Goal: Task Accomplishment & Management: Manage account settings

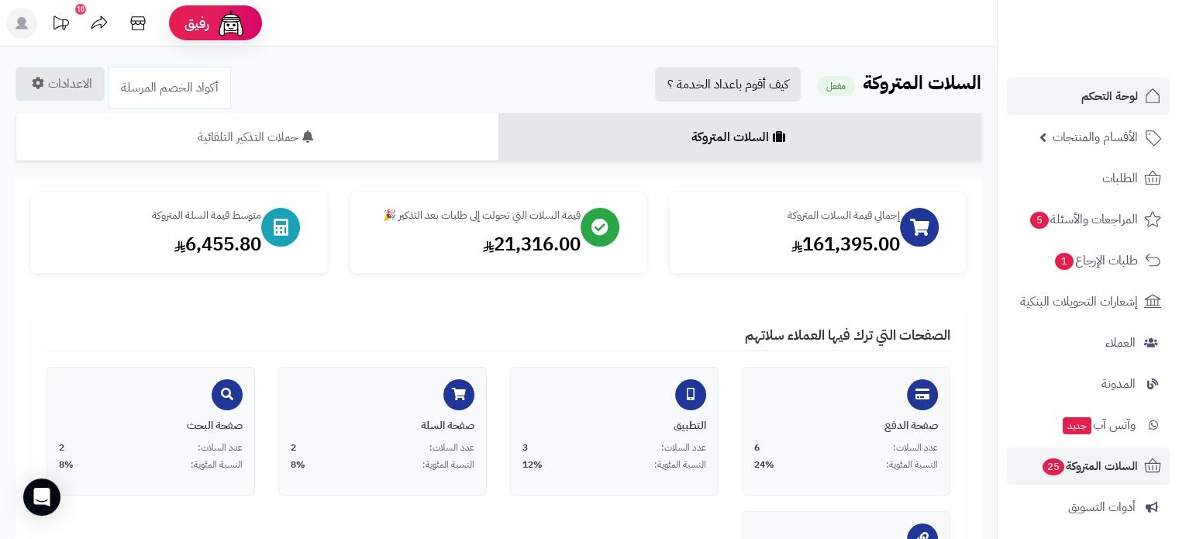
click at [1104, 102] on span "لوحة التحكم" at bounding box center [1110, 96] width 57 height 22
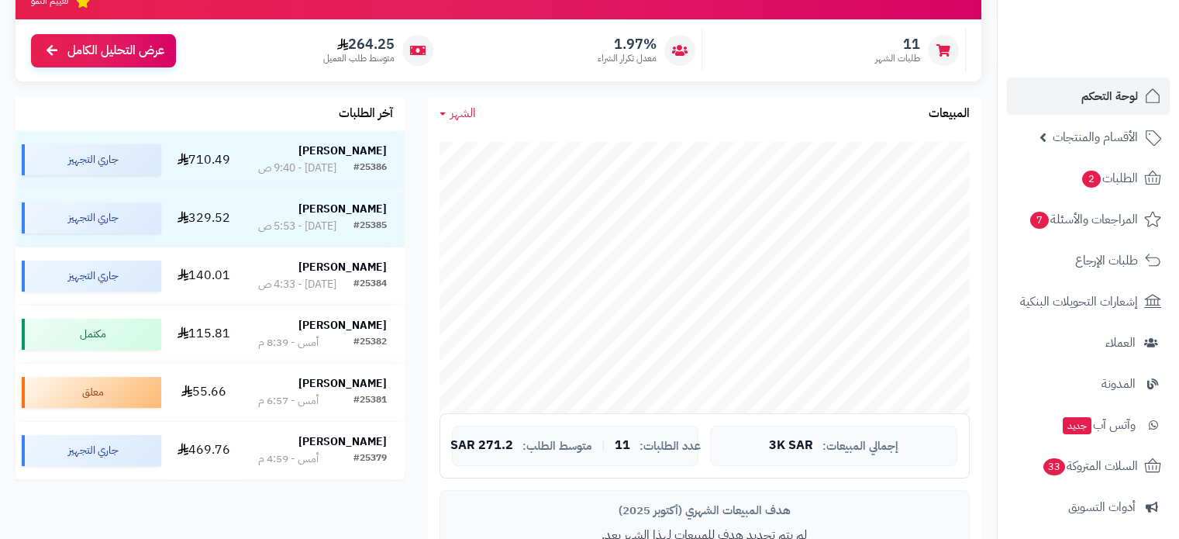
scroll to position [233, 0]
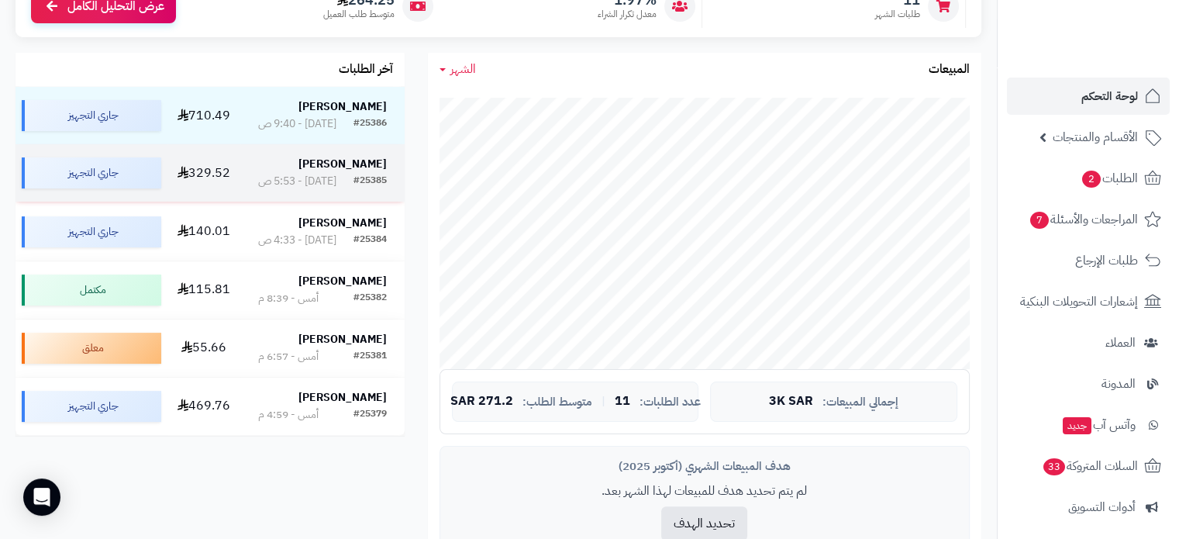
click at [369, 171] on strong "ظافر الدوسري" at bounding box center [342, 164] width 88 height 16
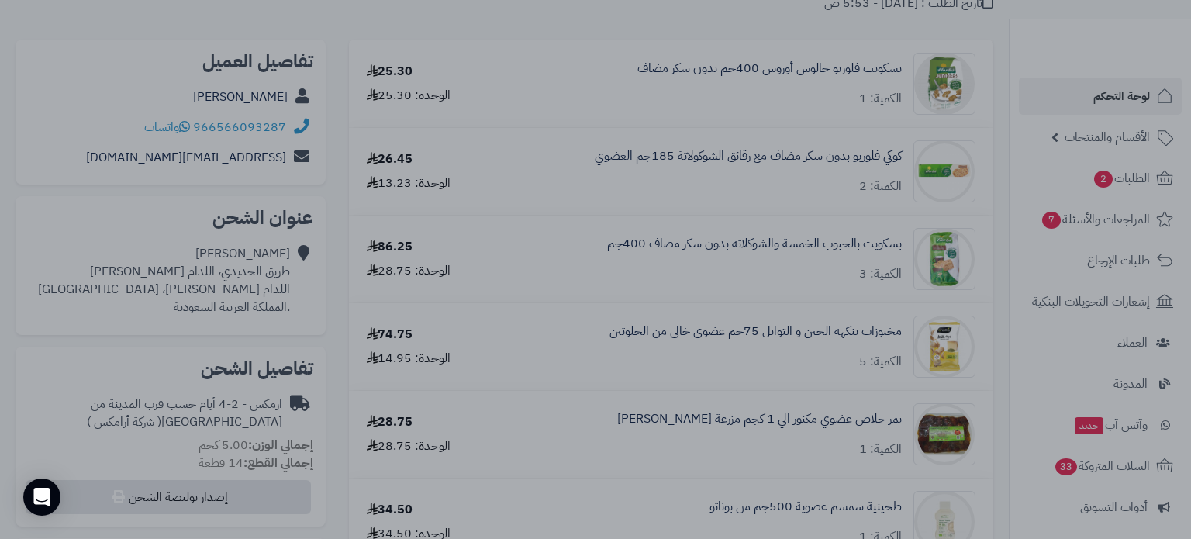
click at [525, 24] on div at bounding box center [595, 269] width 1191 height 539
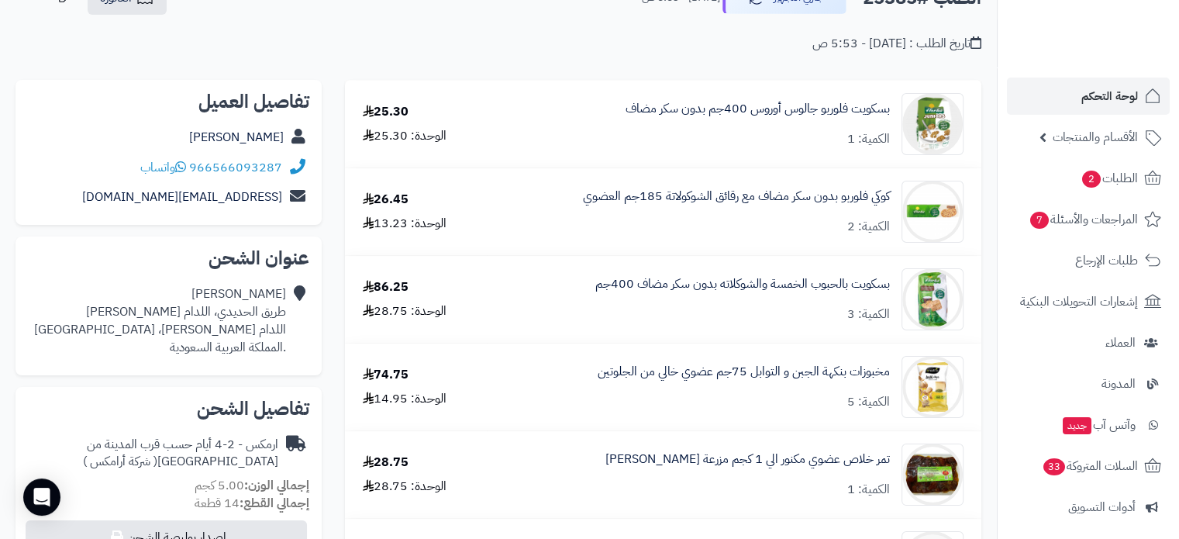
scroll to position [155, 0]
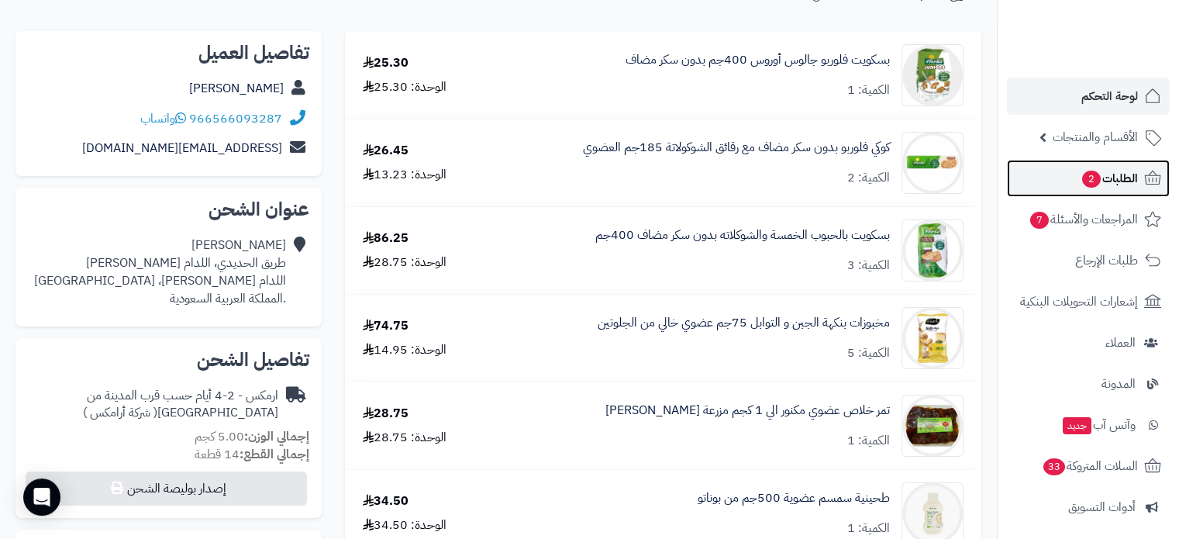
click at [1094, 178] on span "2" at bounding box center [1091, 179] width 19 height 18
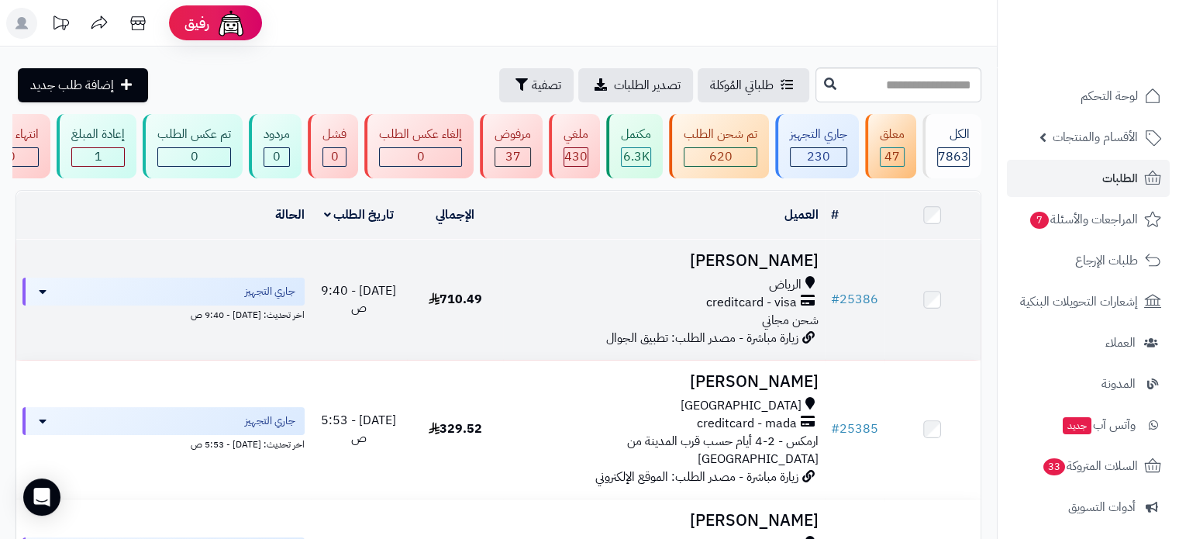
click at [800, 282] on td "طاهر صالح الرياض creditcard - visa شحن مجاني زيارة مباشرة - مصدر الطلب: تطبيق ا…" at bounding box center [663, 300] width 321 height 120
click at [775, 269] on h3 "طاهر صالح" at bounding box center [663, 261] width 309 height 18
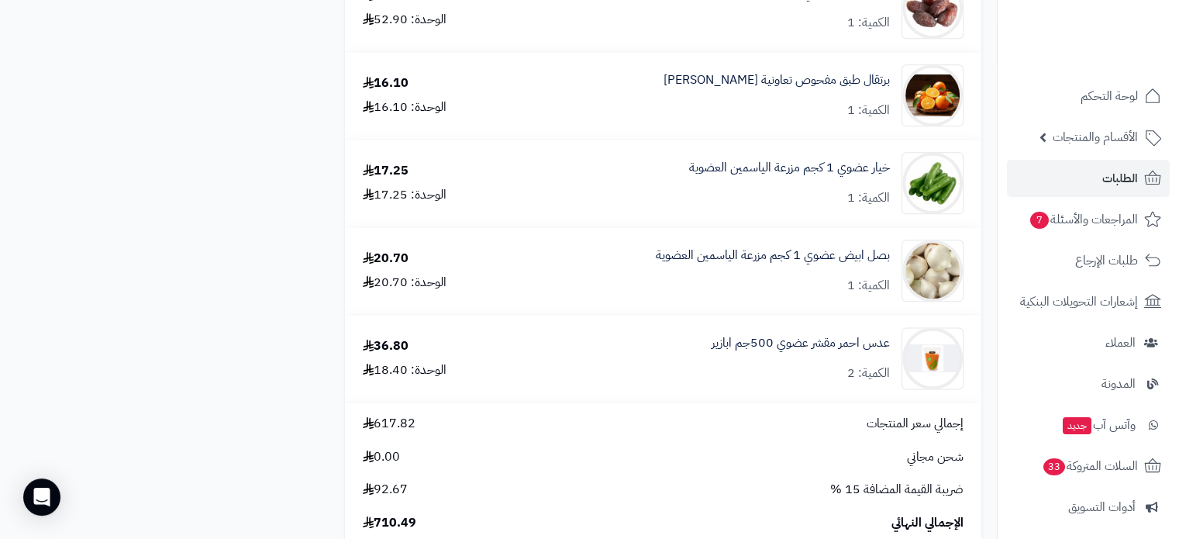
scroll to position [1861, 0]
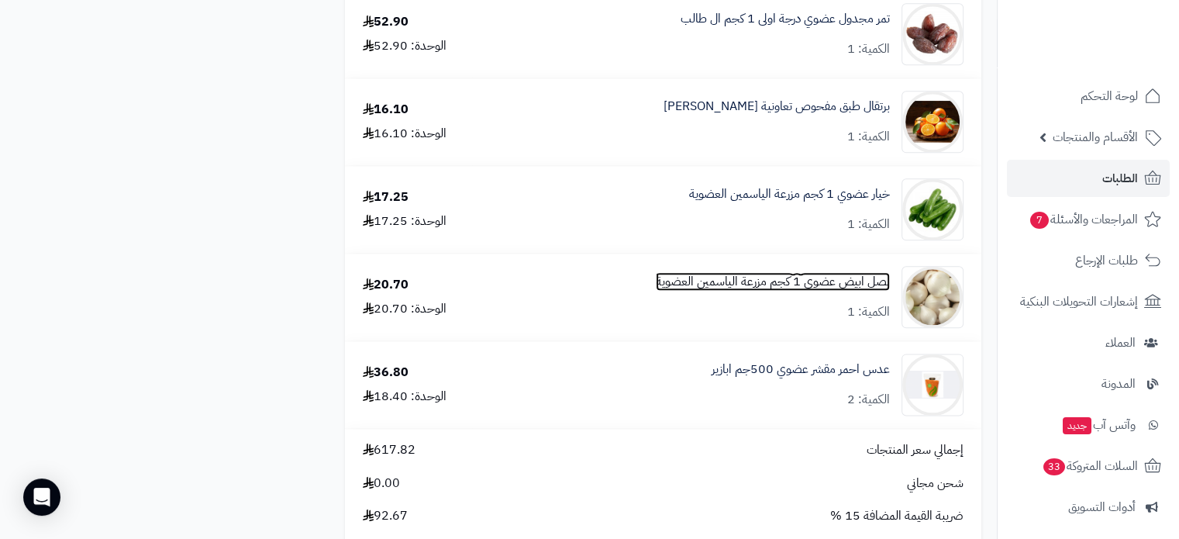
click at [722, 291] on link "بصل ابيض عضوي 1 كجم مزرعة الياسمين العضوية" at bounding box center [773, 282] width 234 height 18
click at [826, 291] on link "بصل ابيض عضوي 1 كجم مزرعة الياسمين العضوية" at bounding box center [773, 282] width 234 height 18
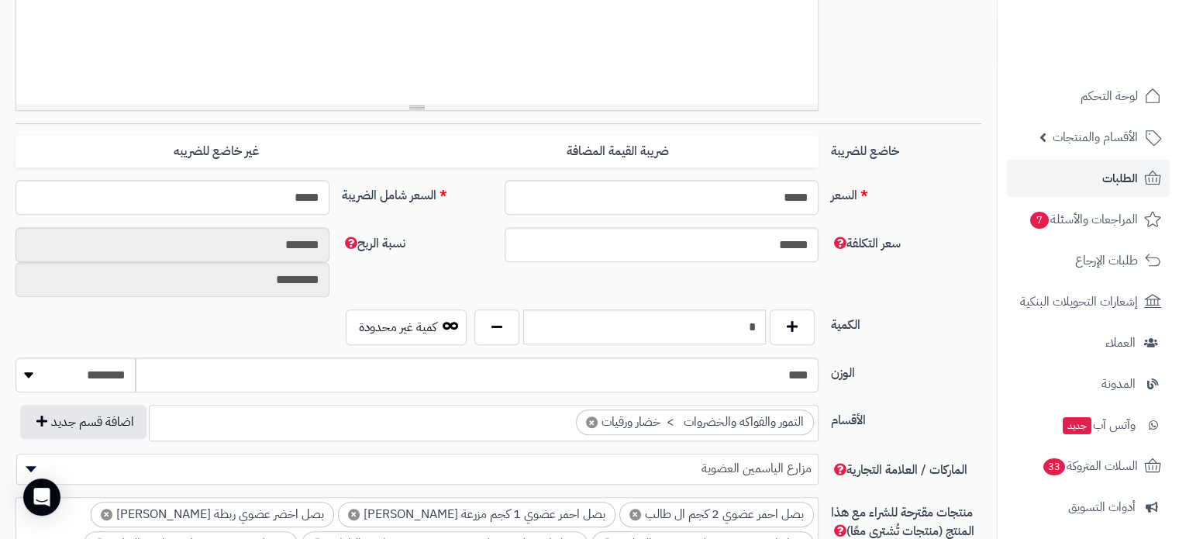
scroll to position [543, 0]
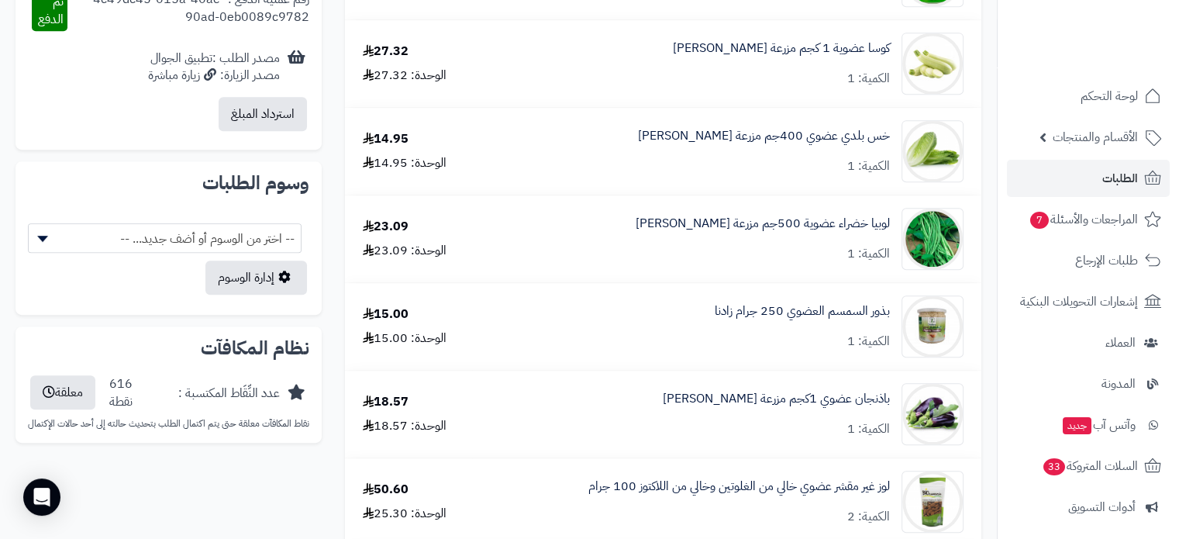
scroll to position [775, 0]
